Goal: Task Accomplishment & Management: Manage account settings

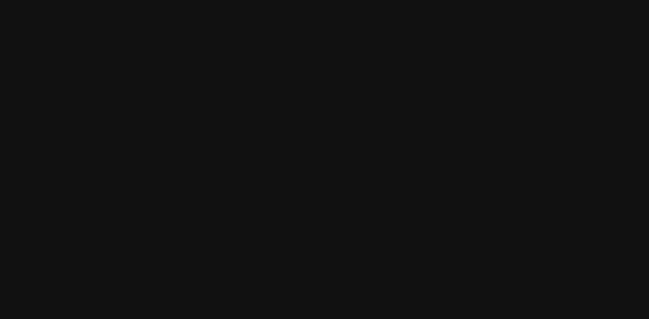
type input "Milan Laser"
checkbox input "true"
select select "Brand"
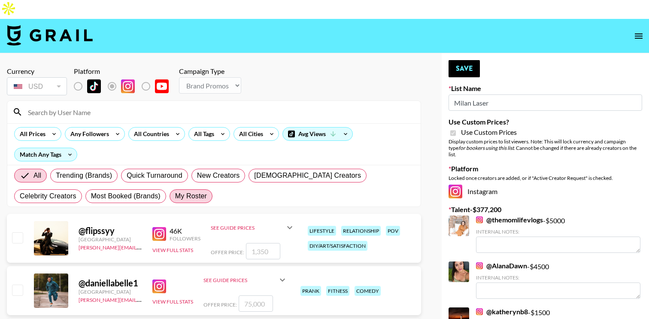
click at [169, 189] on label "My Roster" at bounding box center [190, 196] width 43 height 14
click at [175, 196] on input "My Roster" at bounding box center [175, 196] width 0 height 0
radio input "true"
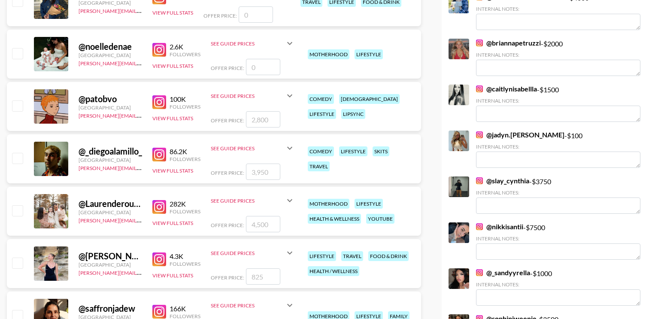
scroll to position [501, 0]
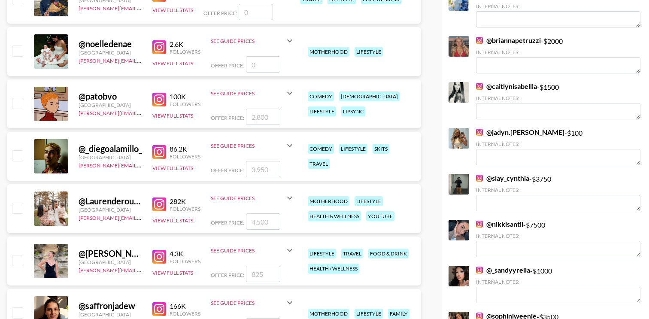
click at [21, 203] on input "checkbox" at bounding box center [17, 208] width 10 height 10
checkbox input "true"
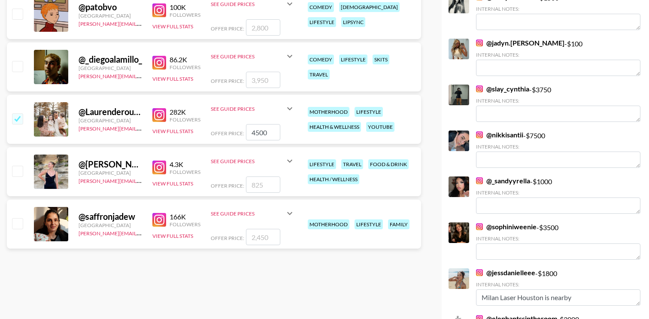
scroll to position [570, 0]
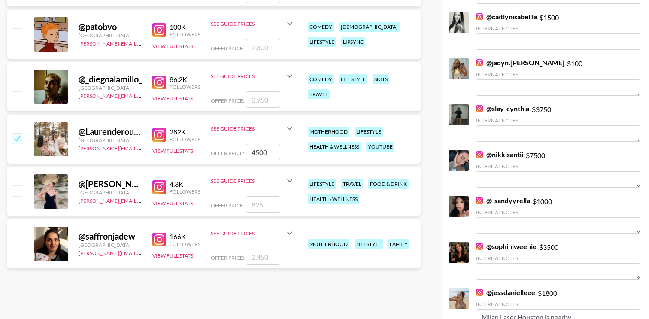
drag, startPoint x: 269, startPoint y: 132, endPoint x: 246, endPoint y: 132, distance: 23.2
click at [246, 144] on input "4500" at bounding box center [263, 152] width 34 height 16
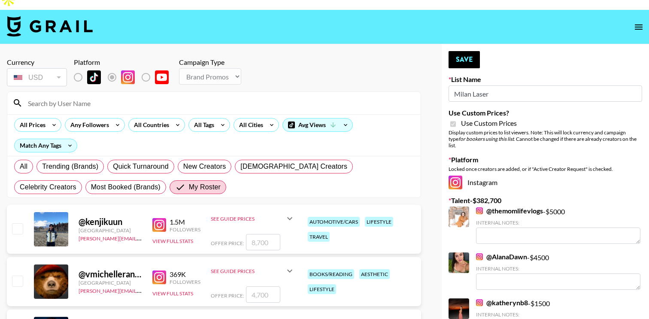
scroll to position [0, 0]
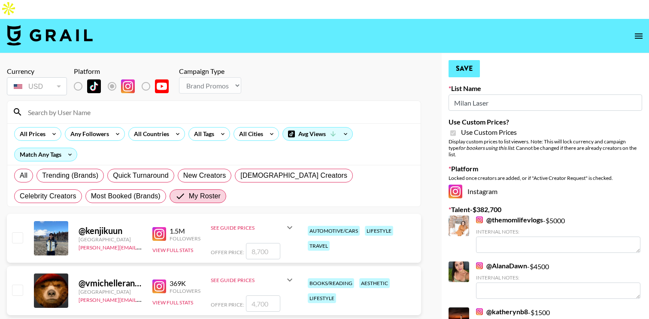
type input "5500"
click at [472, 60] on button "Save" at bounding box center [463, 68] width 31 height 17
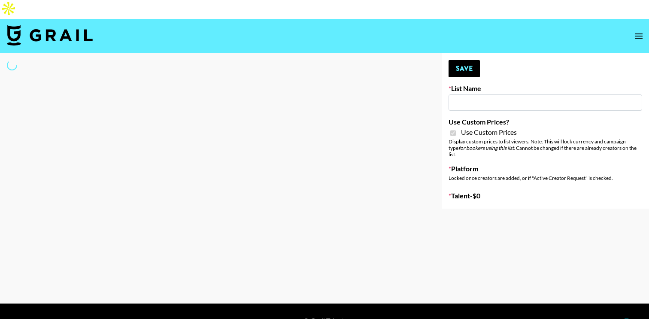
type input "Nurture Life"
checkbox input "true"
select select "Brand"
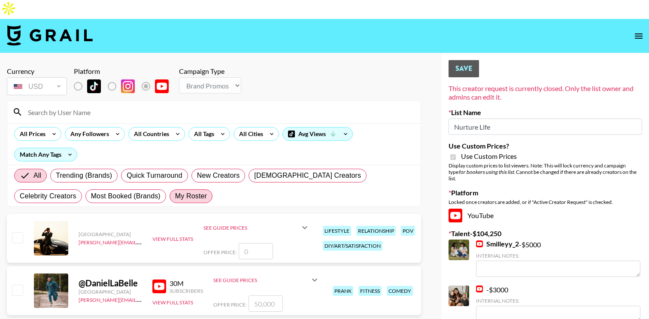
click at [175, 191] on span "My Roster" at bounding box center [191, 196] width 32 height 10
click at [175, 196] on input "My Roster" at bounding box center [175, 196] width 0 height 0
radio input "true"
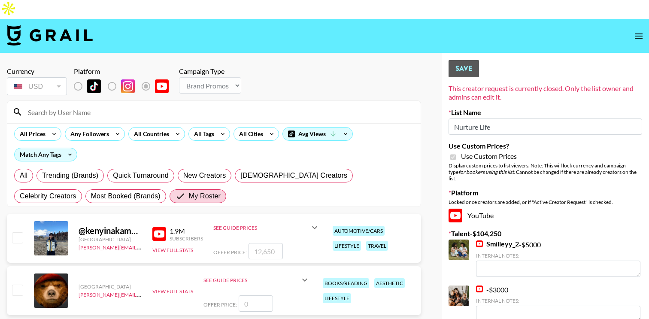
click at [17, 232] on input "checkbox" at bounding box center [17, 237] width 10 height 10
checkbox input "true"
type input "12650"
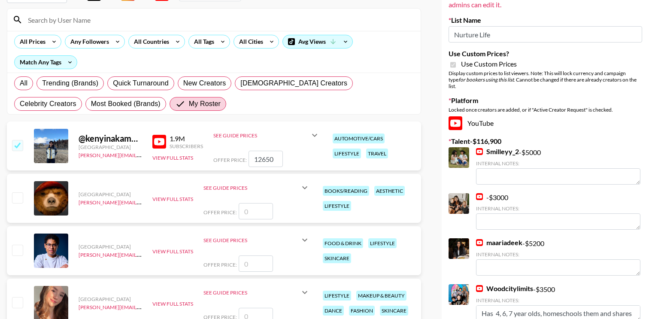
scroll to position [93, 0]
click at [15, 139] on input "checkbox" at bounding box center [17, 144] width 10 height 10
checkbox input "false"
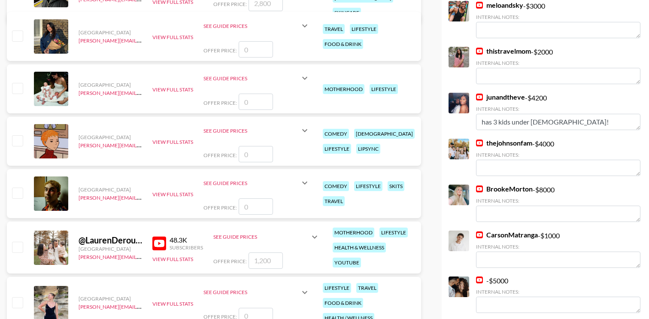
scroll to position [465, 0]
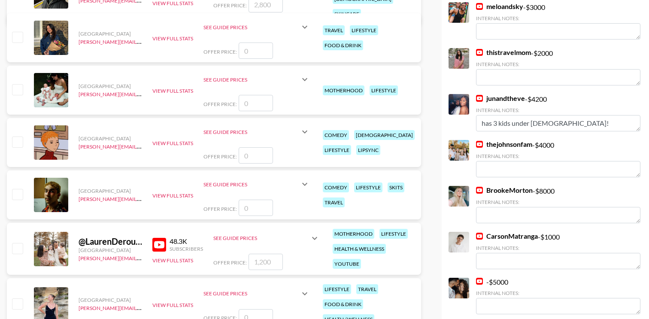
click at [13, 243] on input "checkbox" at bounding box center [17, 248] width 10 height 10
checkbox input "true"
type input "1200"
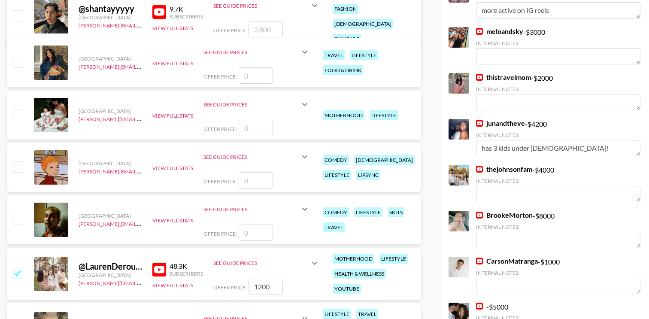
scroll to position [0, 0]
